Goal: Go to known website: Access a specific website the user already knows

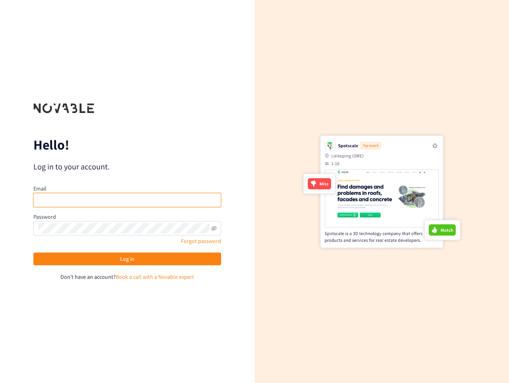
click at [128, 198] on input "email" at bounding box center [127, 200] width 188 height 14
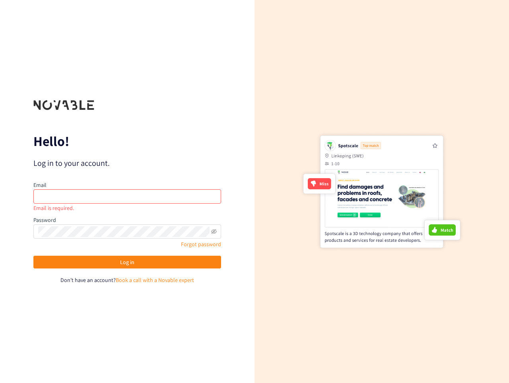
click at [152, 166] on p "Log in to your account." at bounding box center [127, 162] width 188 height 11
click at [170, 56] on div "Hello! Log in to your account. Email Email is required. Password Forgot passwor…" at bounding box center [127, 191] width 254 height 383
click at [211, 83] on div "Hello! Log in to your account. Email Email is required. Password Forgot passwor…" at bounding box center [127, 191] width 254 height 383
click at [167, 199] on input "email" at bounding box center [127, 196] width 188 height 14
type input "[PERSON_NAME][EMAIL_ADDRESS][PERSON_NAME][DOMAIN_NAME]"
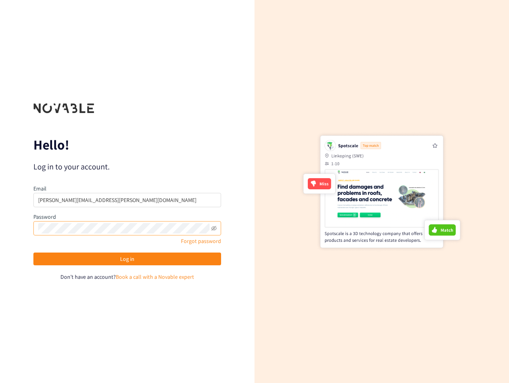
click at [119, 221] on span at bounding box center [127, 228] width 188 height 14
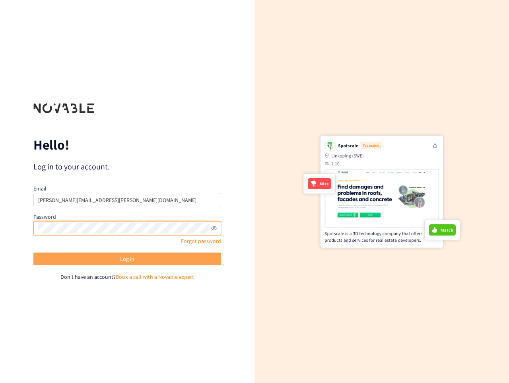
click at [135, 255] on button "Log in" at bounding box center [127, 258] width 188 height 13
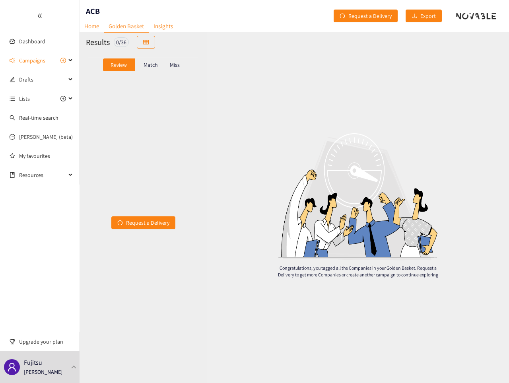
drag, startPoint x: 183, startPoint y: 23, endPoint x: 189, endPoint y: 19, distance: 7.2
click at [188, 20] on header "ACB Home Golden Basket Insights Request a Delivery Export" at bounding box center [293, 16] width 429 height 32
